Goal: Navigation & Orientation: Find specific page/section

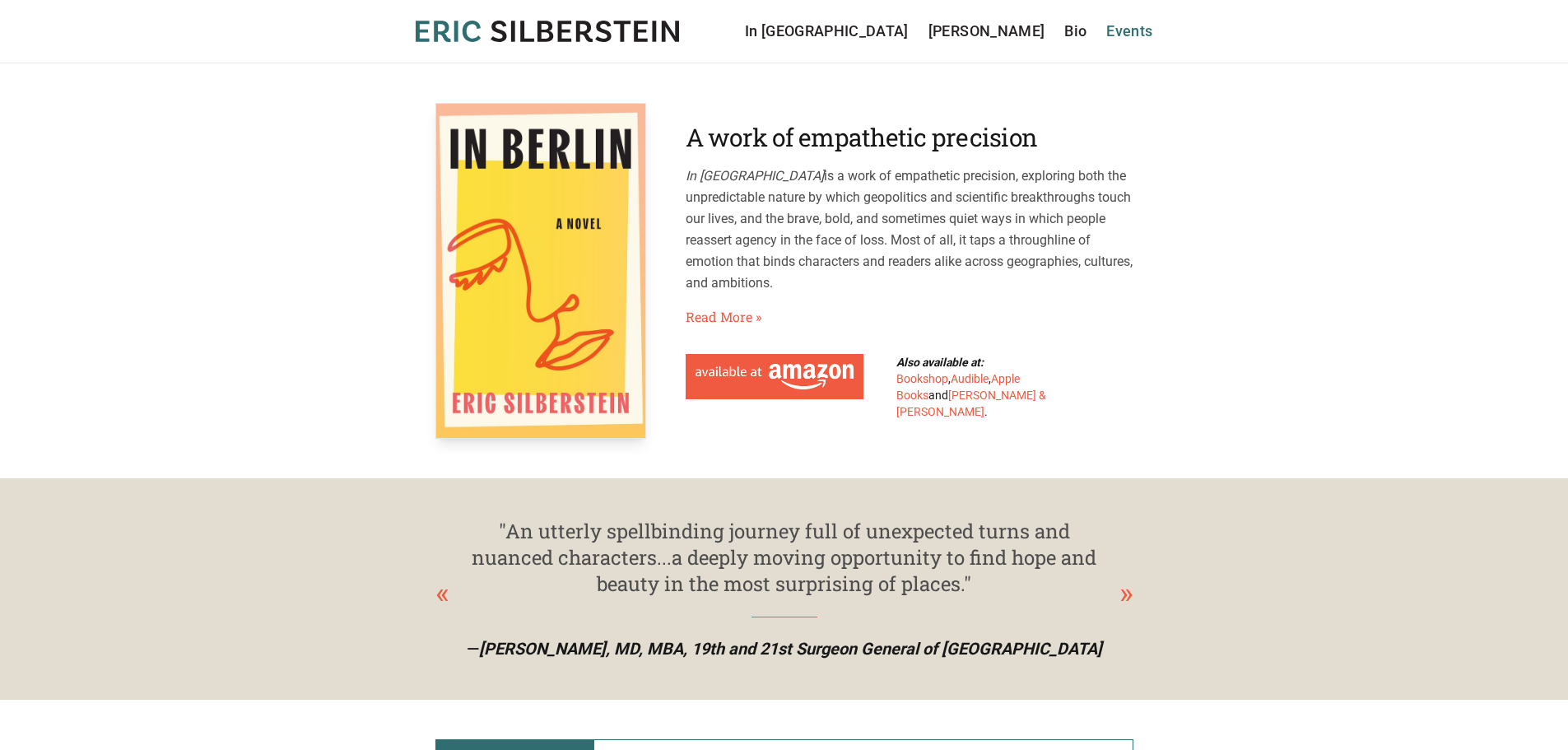
click at [1136, 32] on link "Events" at bounding box center [1128, 31] width 46 height 23
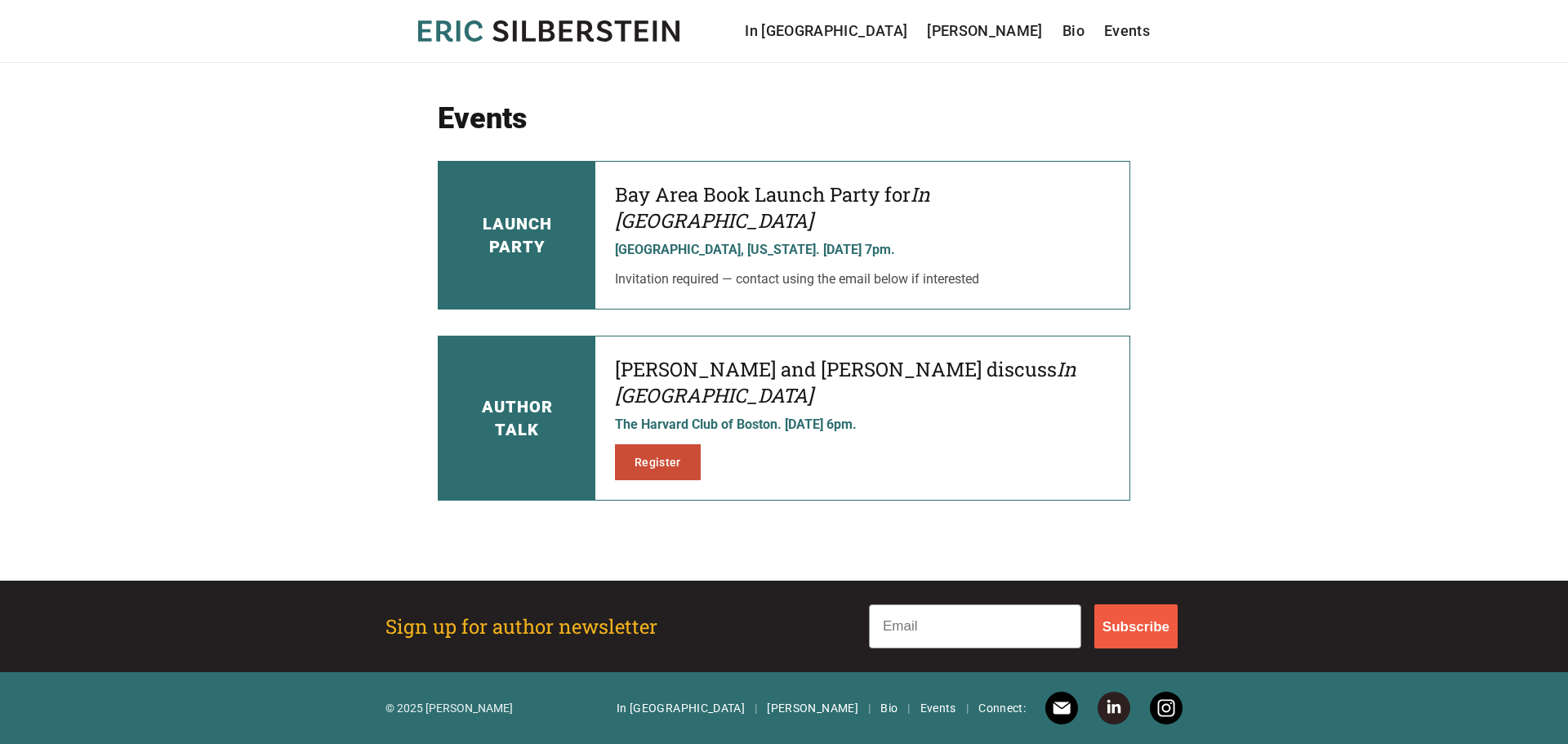
click at [655, 444] on link "Register" at bounding box center [657, 462] width 85 height 36
click at [986, 34] on link "[PERSON_NAME]" at bounding box center [984, 31] width 116 height 23
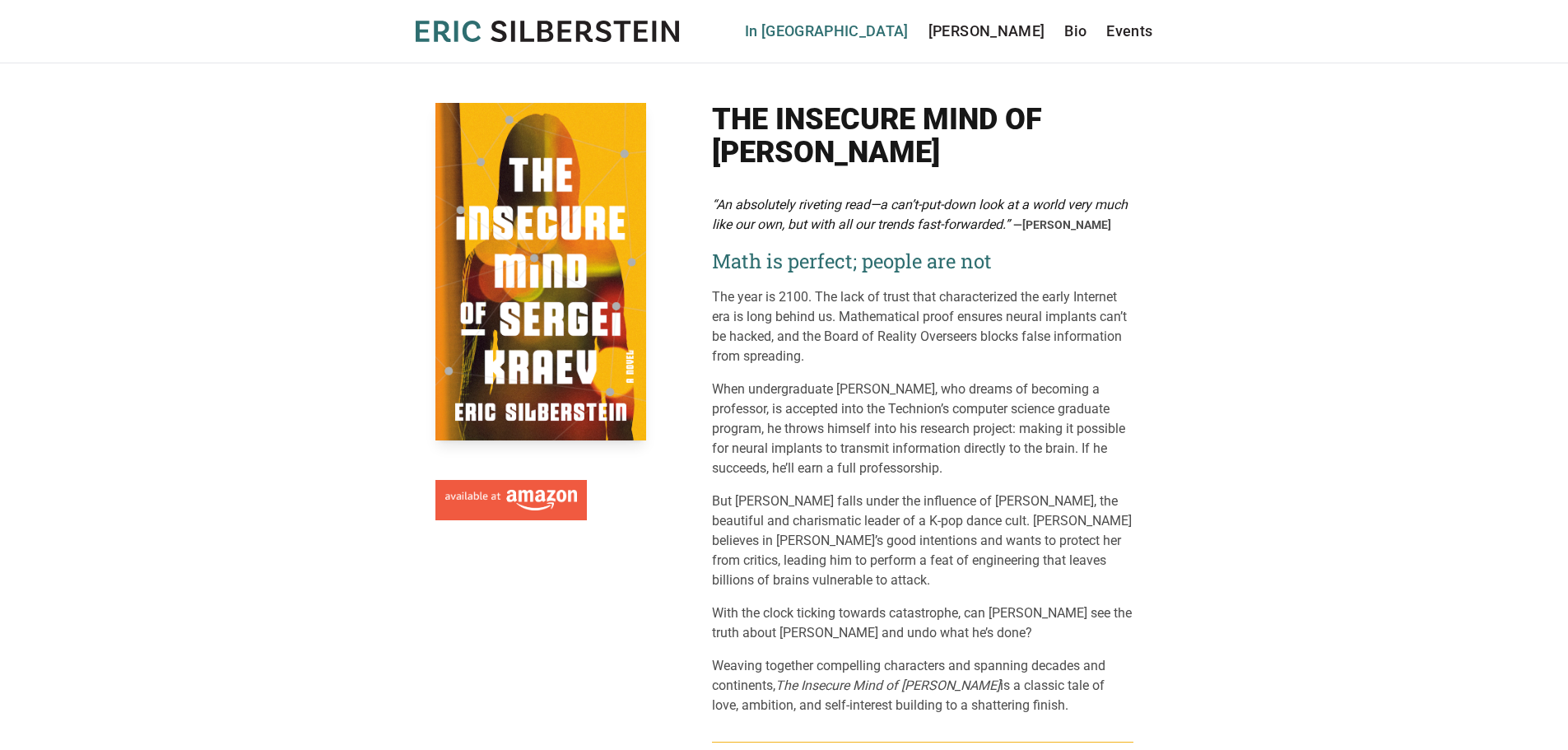
click at [909, 22] on link "In [GEOGRAPHIC_DATA]" at bounding box center [826, 31] width 164 height 23
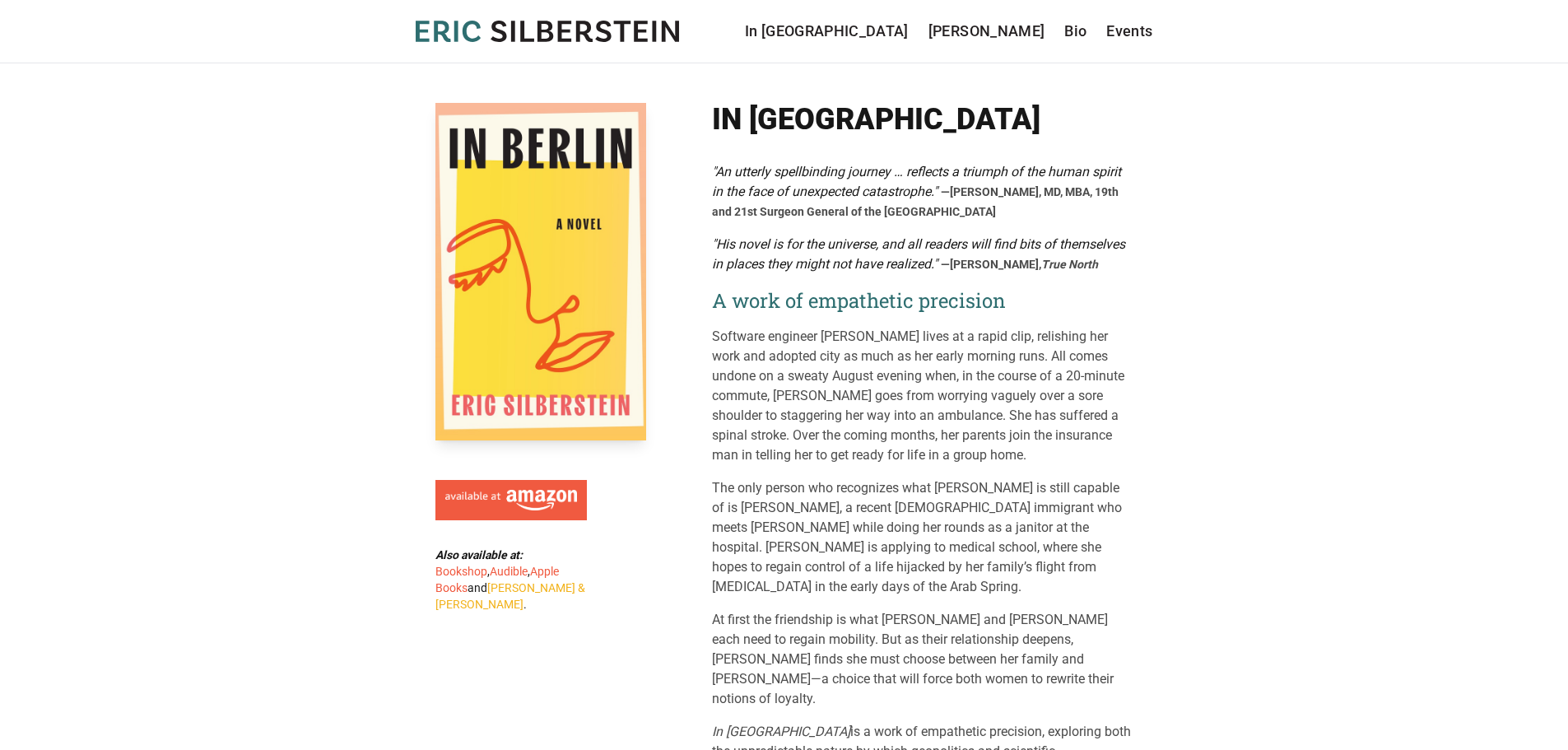
click at [506, 587] on link "[PERSON_NAME] & [PERSON_NAME]" at bounding box center [510, 596] width 149 height 30
